Goal: Use online tool/utility: Utilize a website feature to perform a specific function

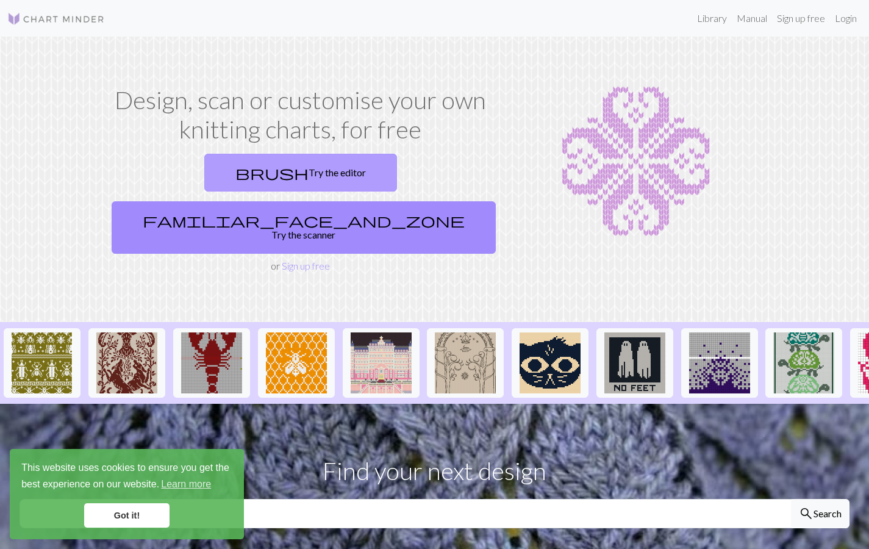
click at [217, 168] on link "brush Try the editor" at bounding box center [300, 173] width 193 height 38
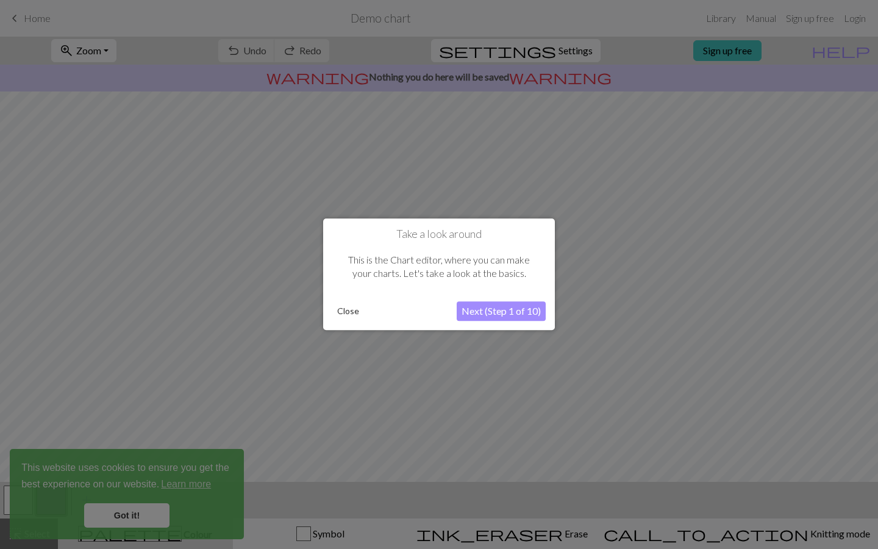
click at [354, 316] on button "Close" at bounding box center [348, 312] width 32 height 18
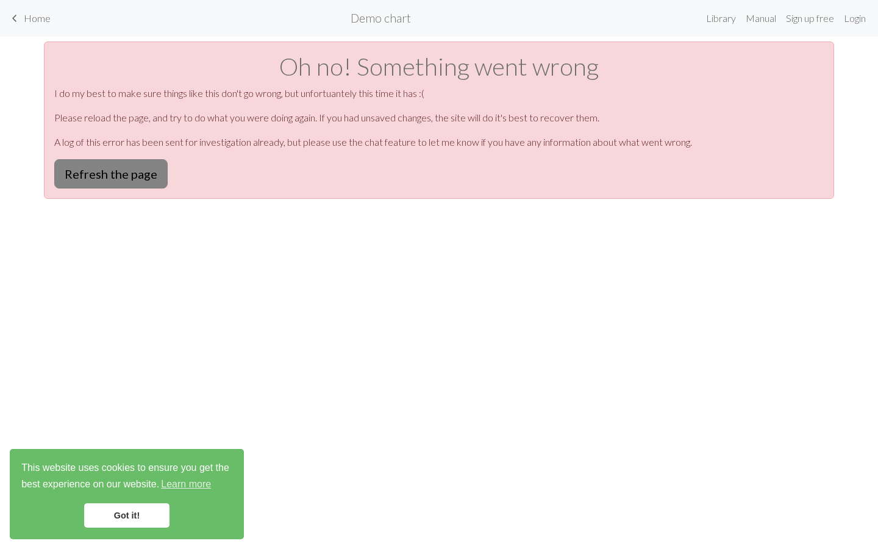
click at [149, 171] on button "Refresh the page" at bounding box center [110, 173] width 113 height 29
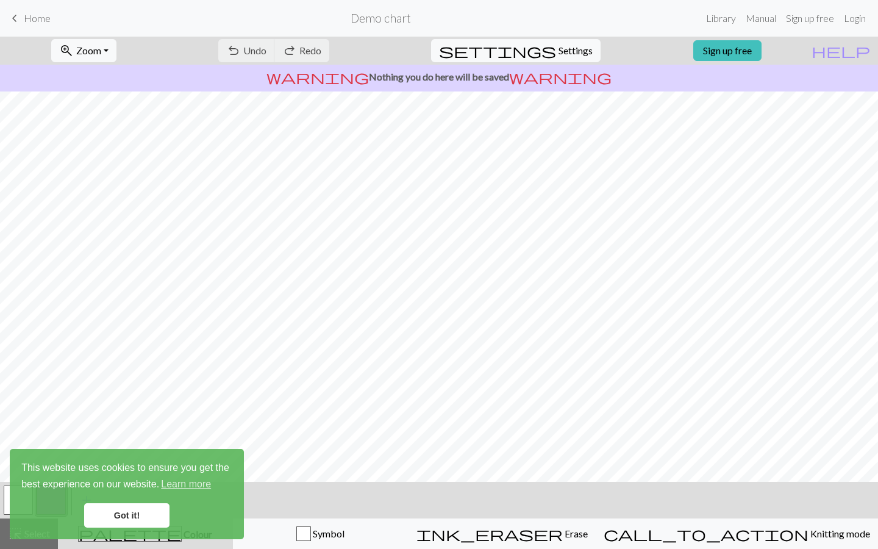
click at [144, 511] on link "Got it!" at bounding box center [126, 515] width 85 height 24
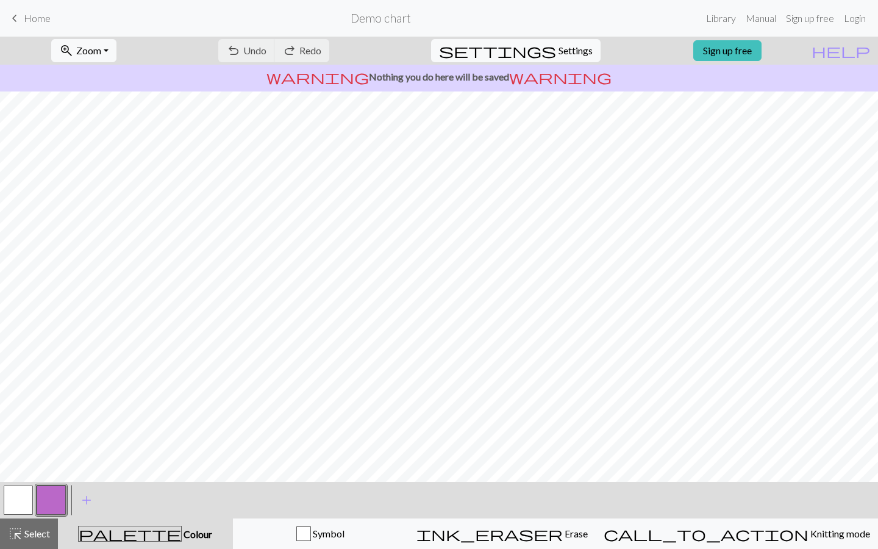
click at [82, 498] on div "This website uses cookies to ensure you get the best experience on our website.…" at bounding box center [127, 494] width 234 height 90
click at [85, 498] on span "add" at bounding box center [86, 500] width 15 height 17
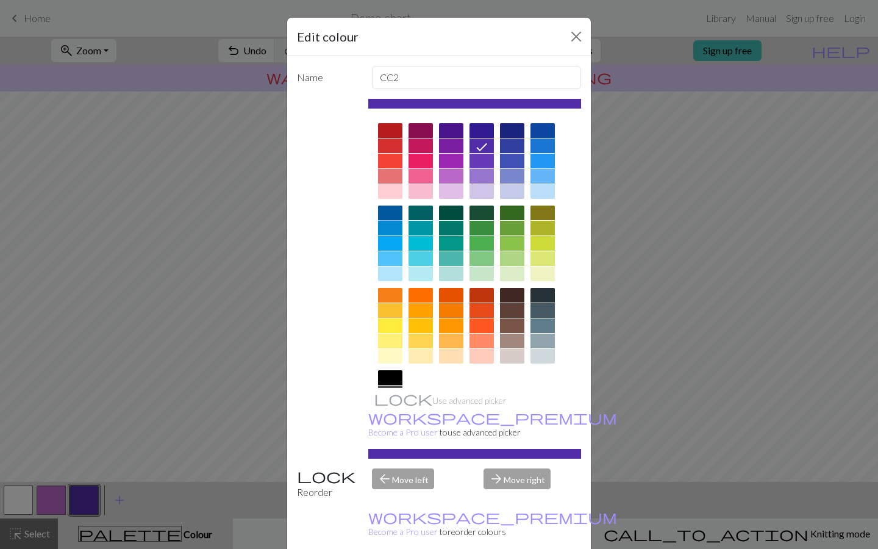
click at [383, 208] on div at bounding box center [390, 213] width 24 height 15
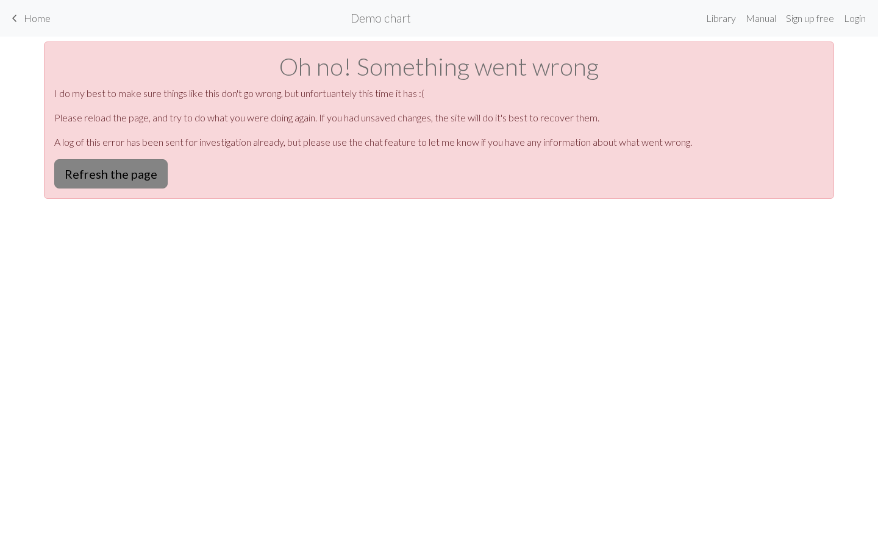
click at [86, 169] on button "Refresh the page" at bounding box center [110, 173] width 113 height 29
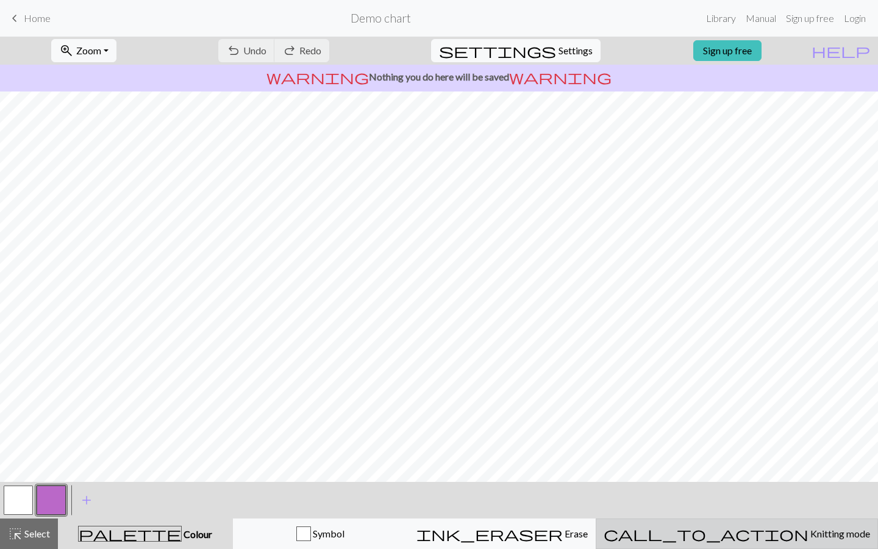
click at [809, 528] on span "Knitting mode" at bounding box center [840, 534] width 62 height 12
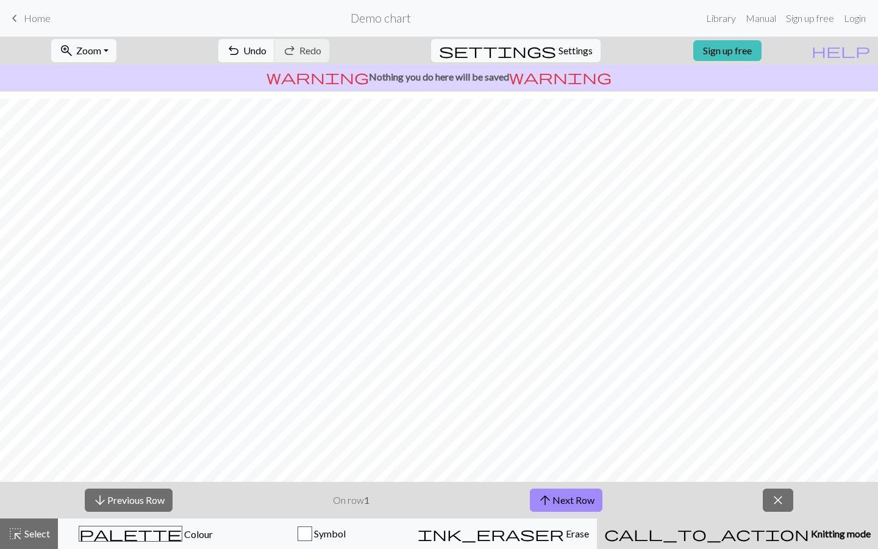
scroll to position [59, 0]
click at [554, 498] on button "arrow_upward Next Row" at bounding box center [566, 500] width 73 height 23
click at [554, 490] on button "arrow_upward Next Row" at bounding box center [566, 500] width 73 height 23
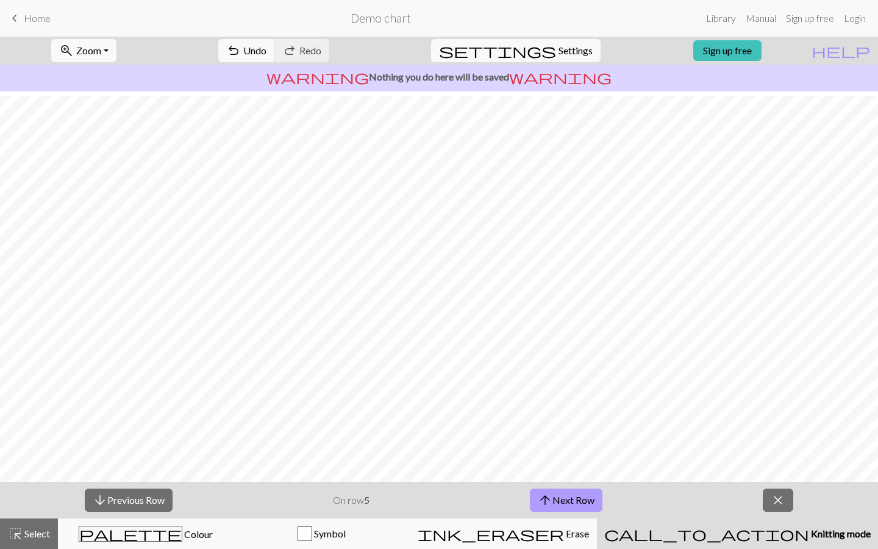
click at [554, 490] on button "arrow_upward Next Row" at bounding box center [566, 500] width 73 height 23
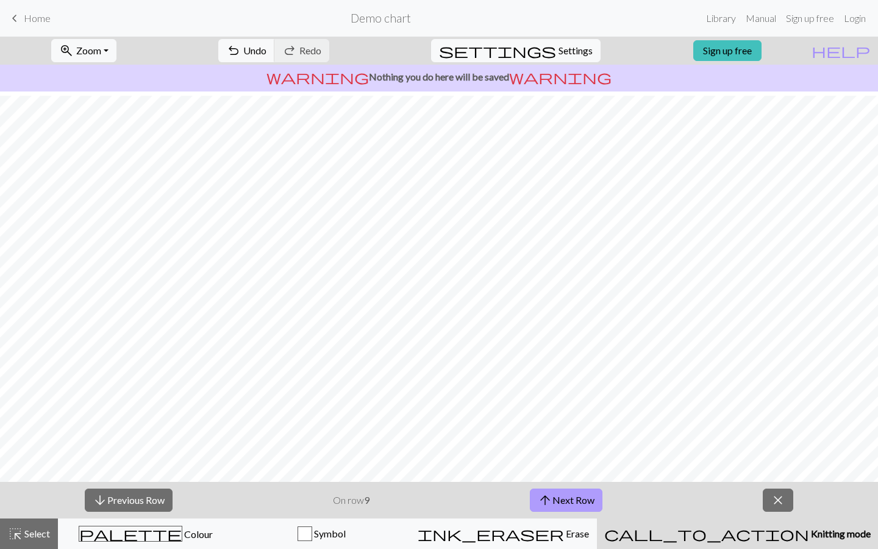
click at [554, 490] on button "arrow_upward Next Row" at bounding box center [566, 500] width 73 height 23
click at [554, 490] on button "arrow_upward Next Row" at bounding box center [568, 500] width 73 height 23
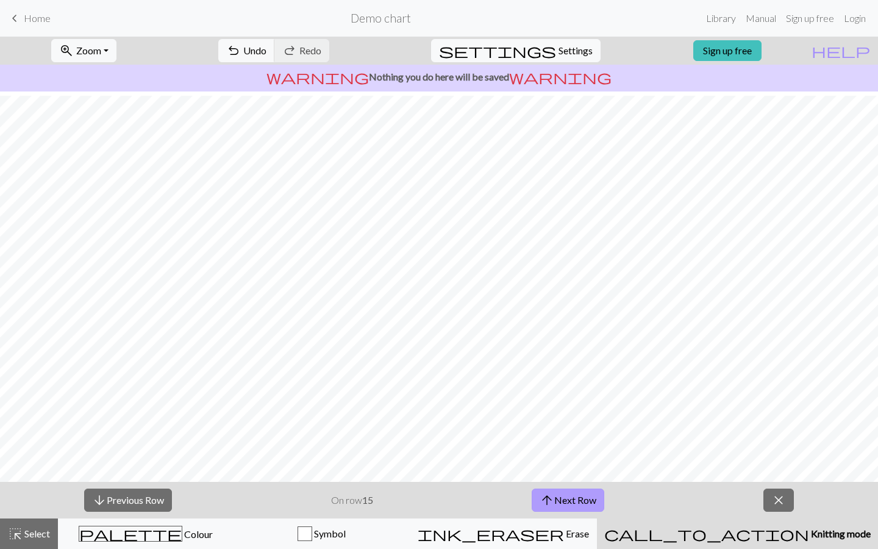
click at [554, 490] on button "arrow_upward Next Row" at bounding box center [568, 500] width 73 height 23
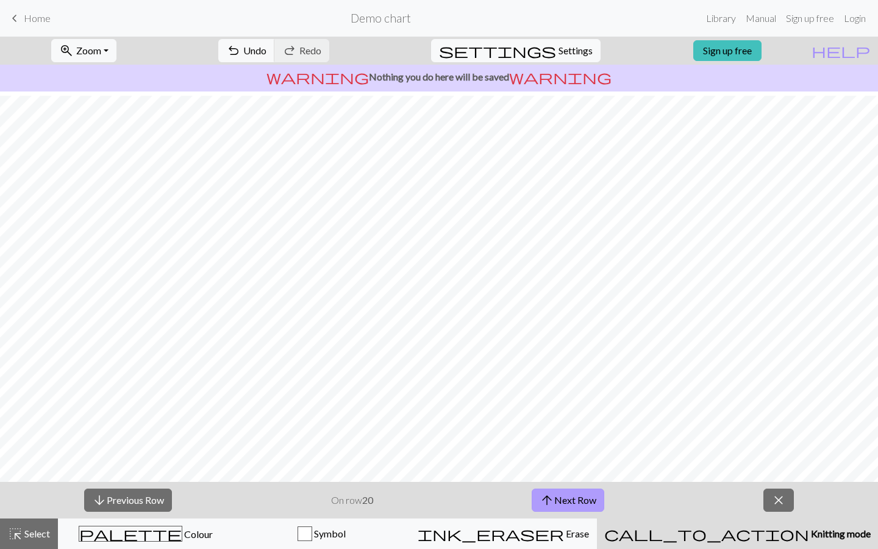
click at [554, 490] on button "arrow_upward Next Row" at bounding box center [568, 500] width 73 height 23
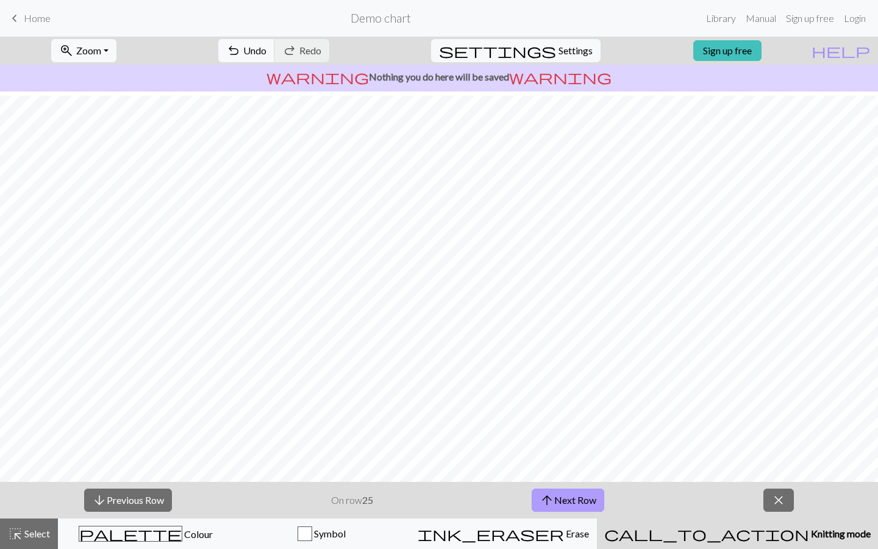
click at [554, 490] on button "arrow_upward Next Row" at bounding box center [568, 500] width 73 height 23
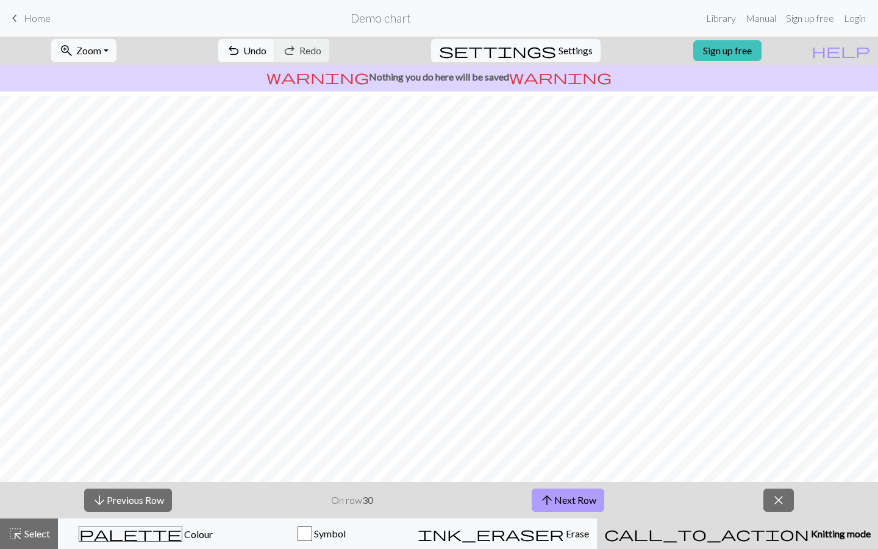
click at [554, 490] on button "arrow_upward Next Row" at bounding box center [568, 500] width 73 height 23
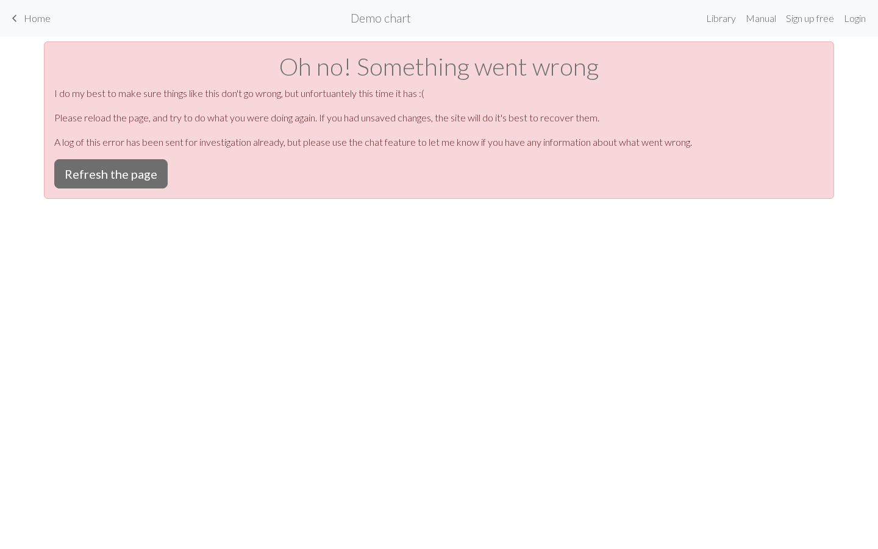
scroll to position [0, 0]
